Goal: Check status: Check status

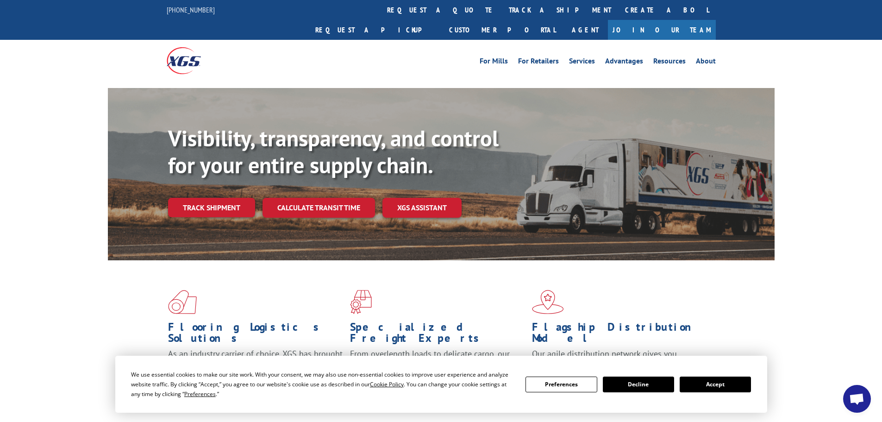
click at [735, 380] on button "Accept" at bounding box center [715, 385] width 71 height 16
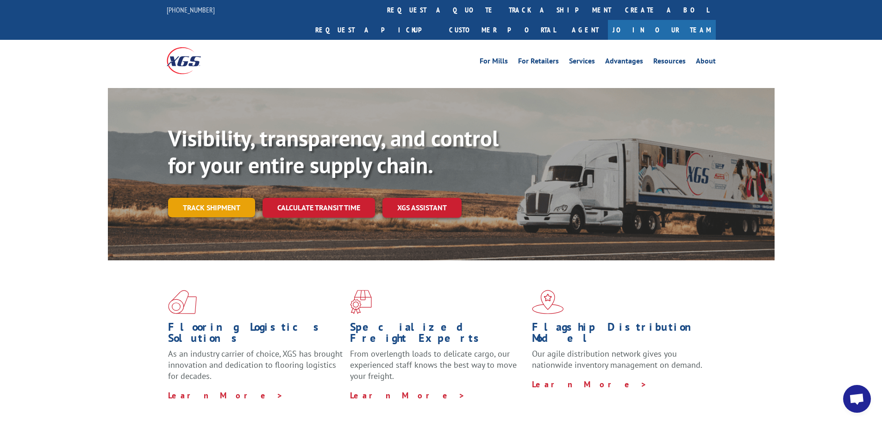
click at [200, 198] on link "Track shipment" at bounding box center [211, 207] width 87 height 19
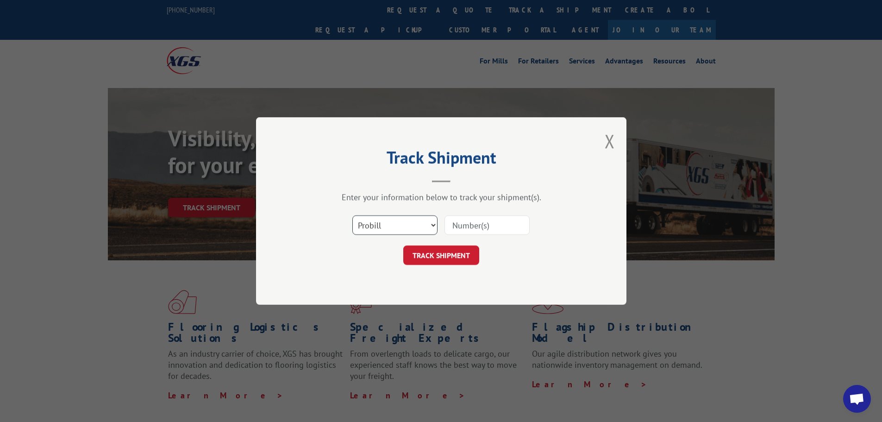
click at [422, 226] on select "Select category... Probill BOL PO" at bounding box center [394, 224] width 85 height 19
select select "bol"
click at [352, 215] on select "Select category... Probill BOL PO" at bounding box center [394, 224] width 85 height 19
paste input "5549147"
type input "5549147"
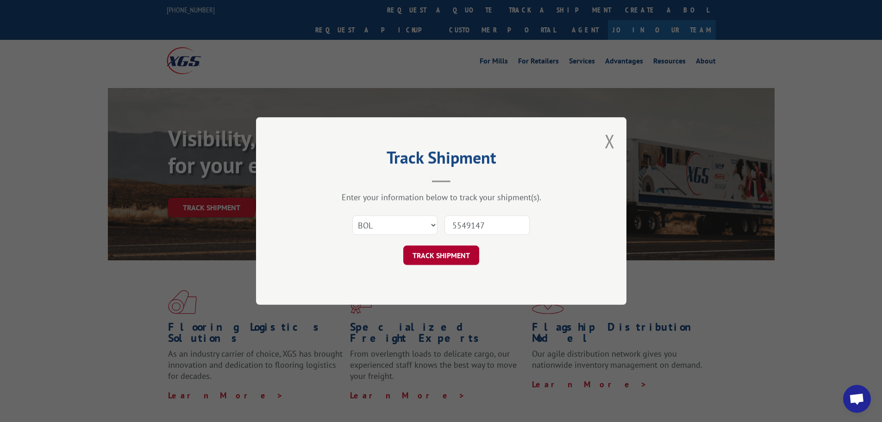
click at [468, 247] on button "TRACK SHIPMENT" at bounding box center [441, 254] width 76 height 19
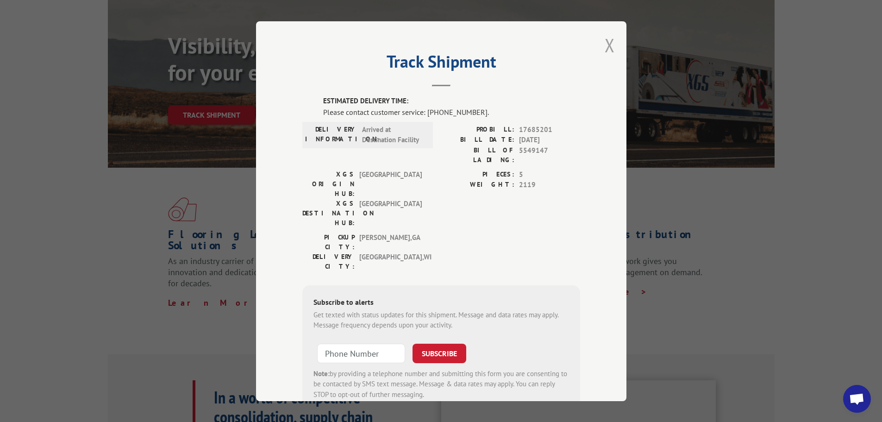
click at [607, 47] on button "Close modal" at bounding box center [610, 45] width 10 height 25
